Goal: Task Accomplishment & Management: Manage account settings

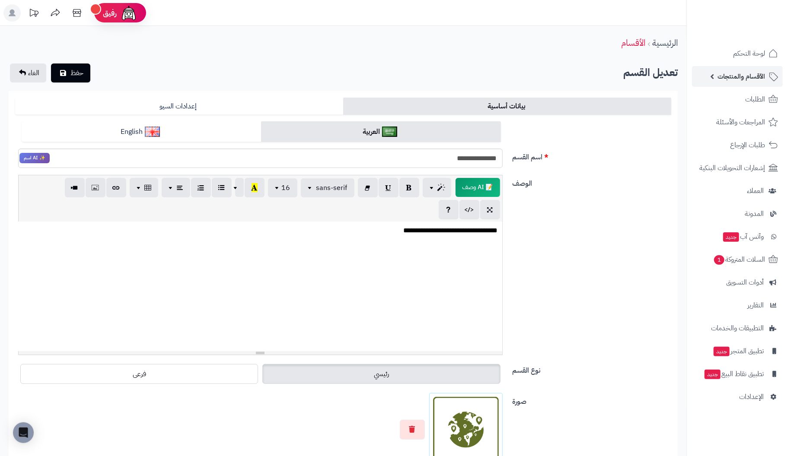
click at [748, 79] on span "الأقسام والمنتجات" at bounding box center [741, 76] width 48 height 12
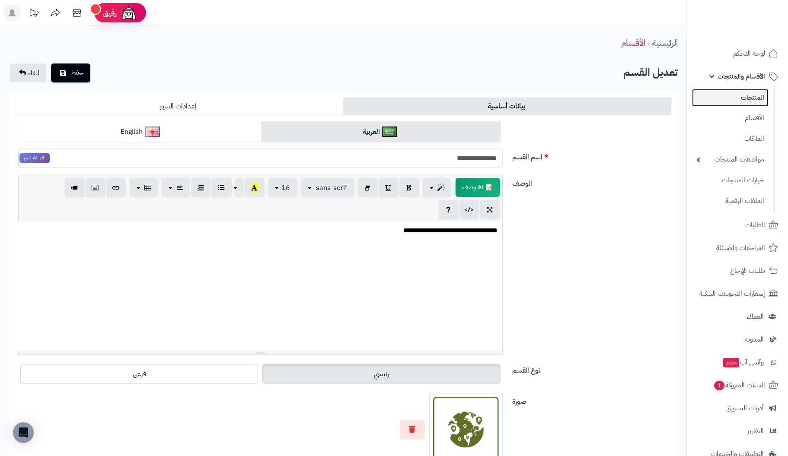
click at [759, 96] on link "المنتجات" at bounding box center [730, 98] width 77 height 18
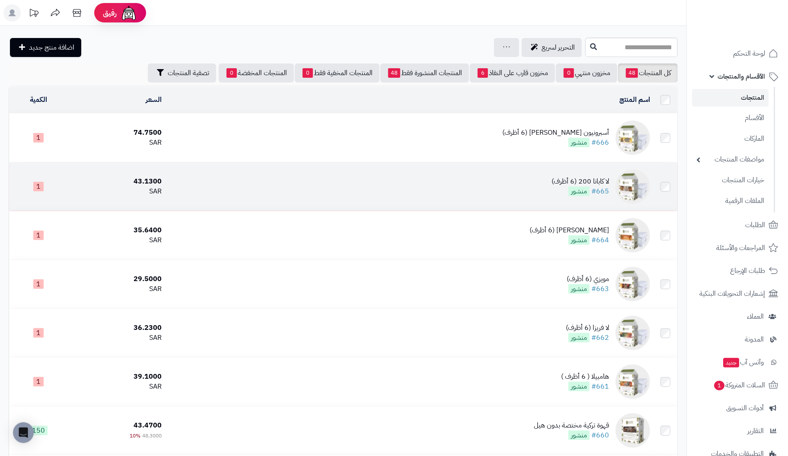
click at [612, 179] on td "لا كابانا 200 (6 أظرف) #665 منشور" at bounding box center [409, 187] width 488 height 48
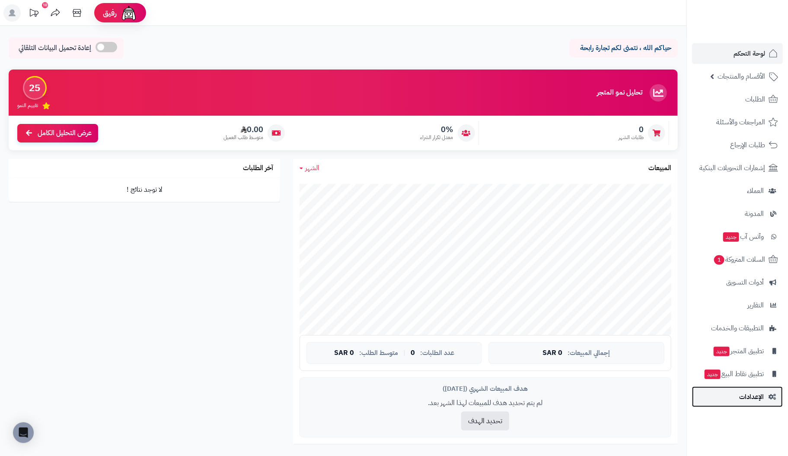
click at [752, 400] on span "الإعدادات" at bounding box center [751, 397] width 25 height 12
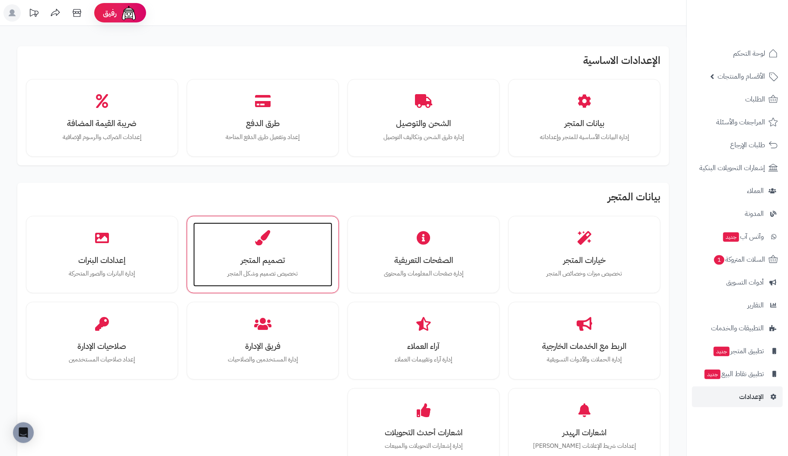
click at [250, 263] on h3 "تصميم المتجر" at bounding box center [263, 260] width 122 height 9
